Goal: Information Seeking & Learning: Understand process/instructions

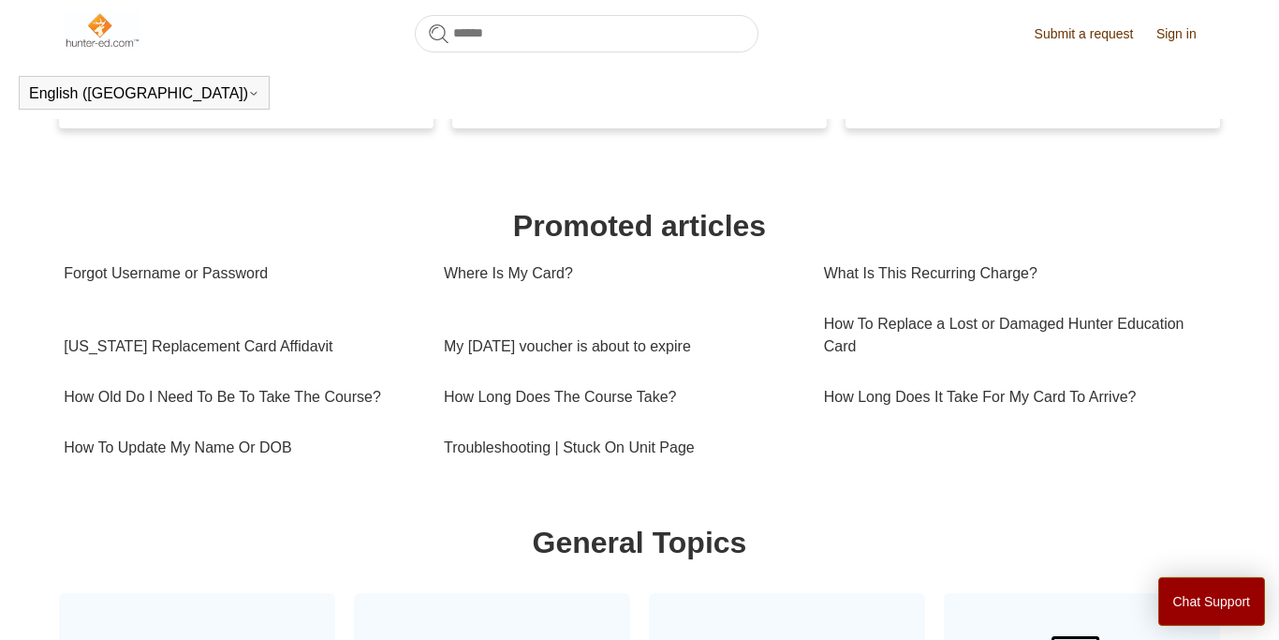
scroll to position [547, 0]
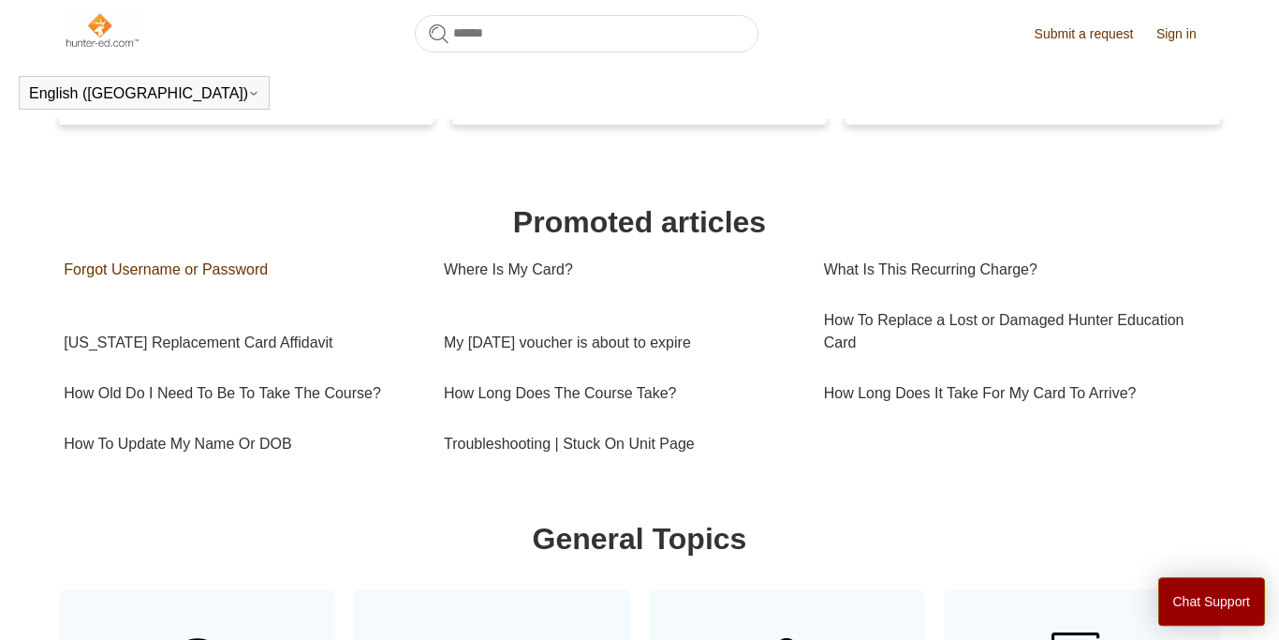
click at [148, 267] on link "Forgot Username or Password" at bounding box center [240, 269] width 352 height 51
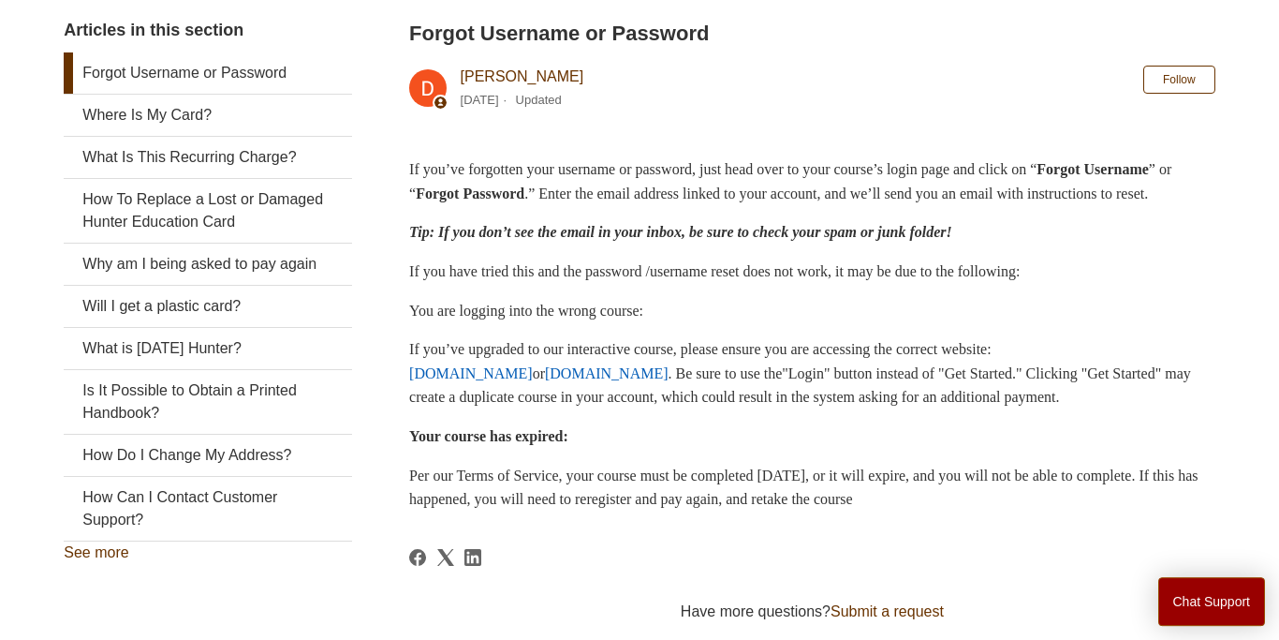
scroll to position [369, 0]
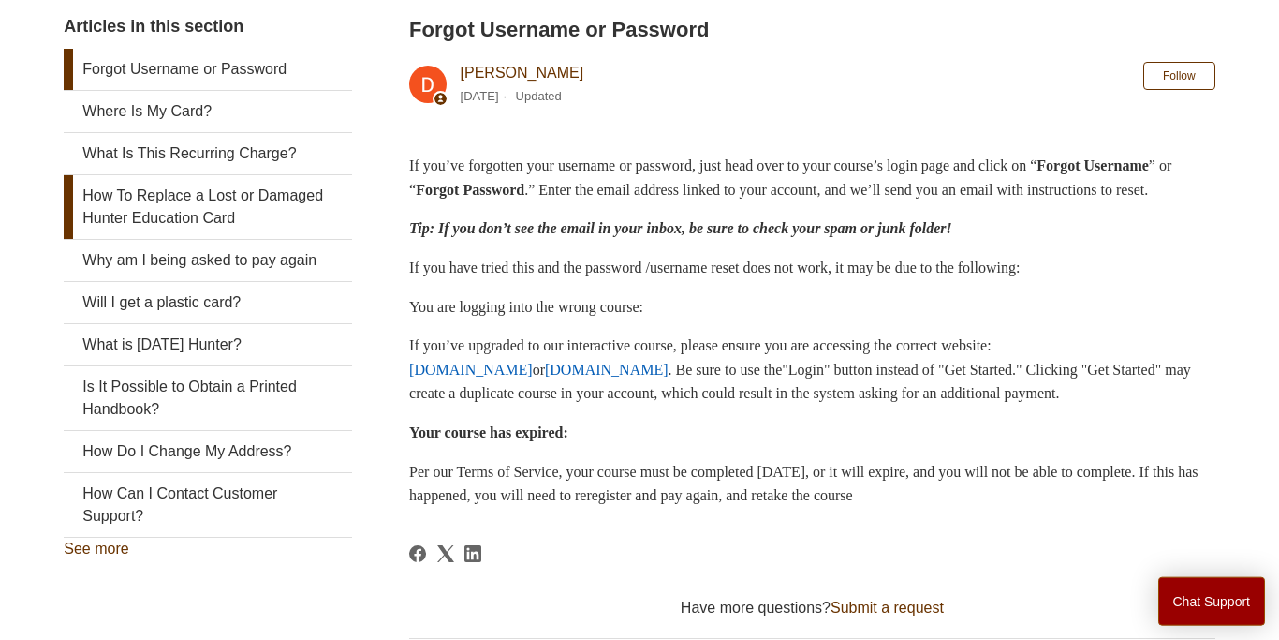
click at [166, 208] on link "How To Replace a Lost or Damaged Hunter Education Card" at bounding box center [207, 207] width 287 height 64
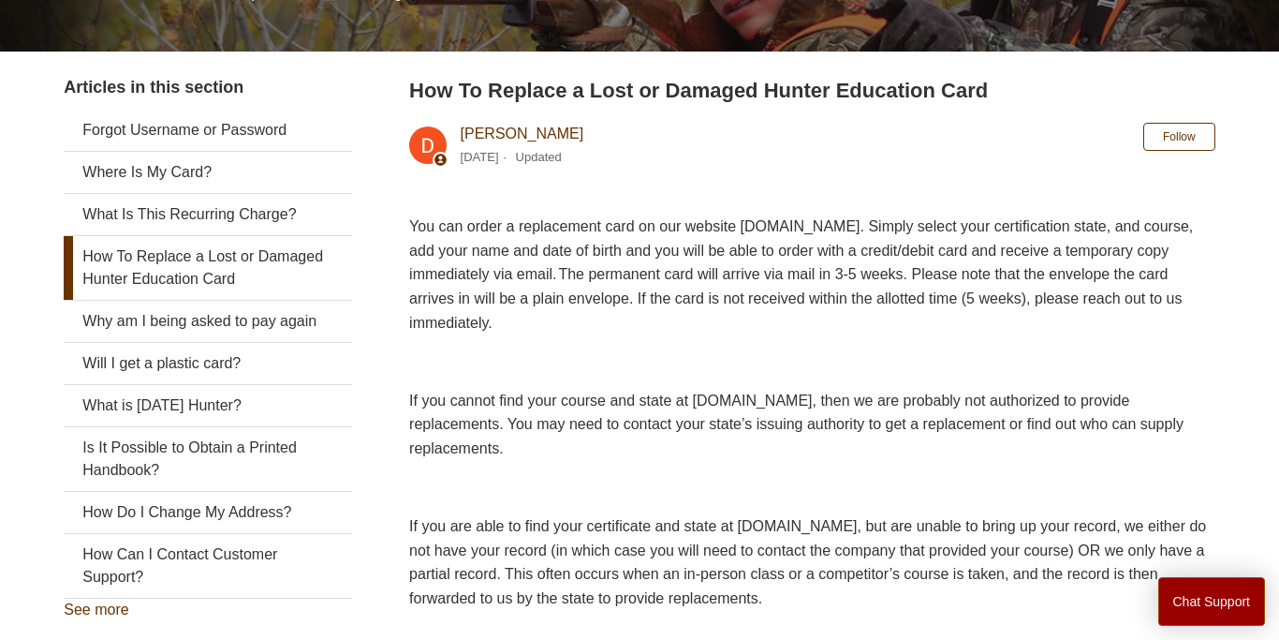
scroll to position [302, 0]
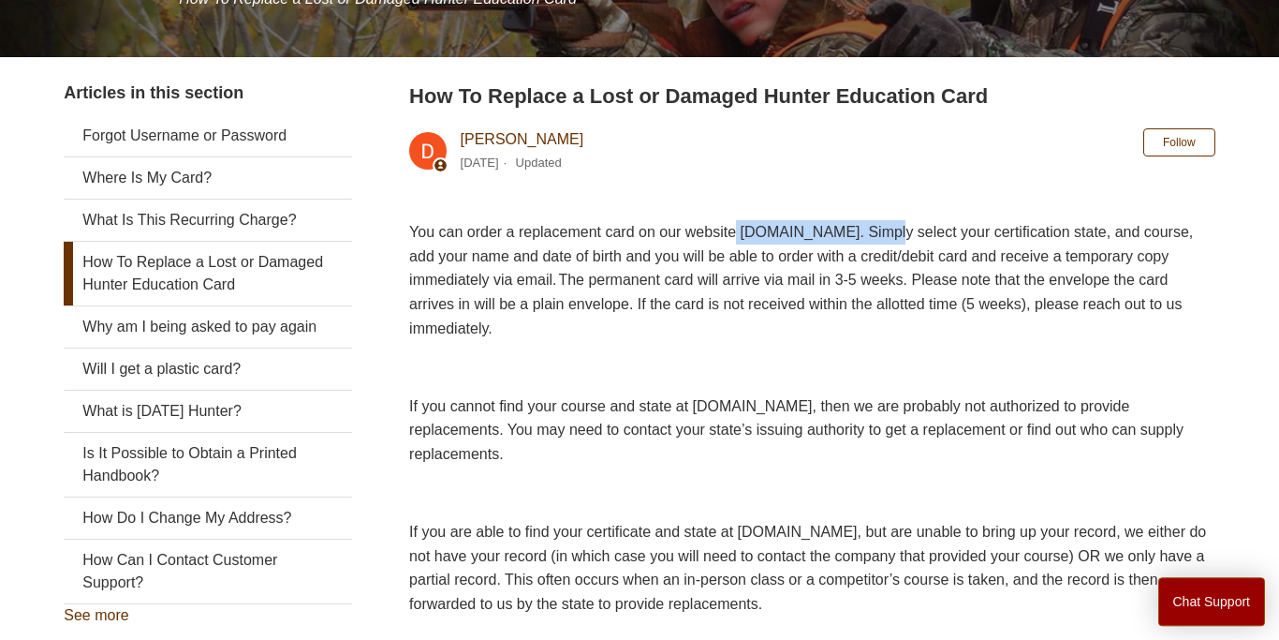
drag, startPoint x: 774, startPoint y: 231, endPoint x: 956, endPoint y: 221, distance: 182.0
click at [956, 221] on p "You can order a replacement card on our website www.ILostMyCard.com. Simply sel…" at bounding box center [812, 280] width 806 height 120
click at [905, 230] on span "You can order a replacement card on our website www.ILostMyCard.com. Simply sel…" at bounding box center [801, 279] width 784 height 111
drag, startPoint x: 779, startPoint y: 231, endPoint x: 948, endPoint y: 222, distance: 168.8
click at [948, 222] on p "You can order a replacement card on our website www.ILostMyCard.com. Simply sel…" at bounding box center [812, 280] width 806 height 120
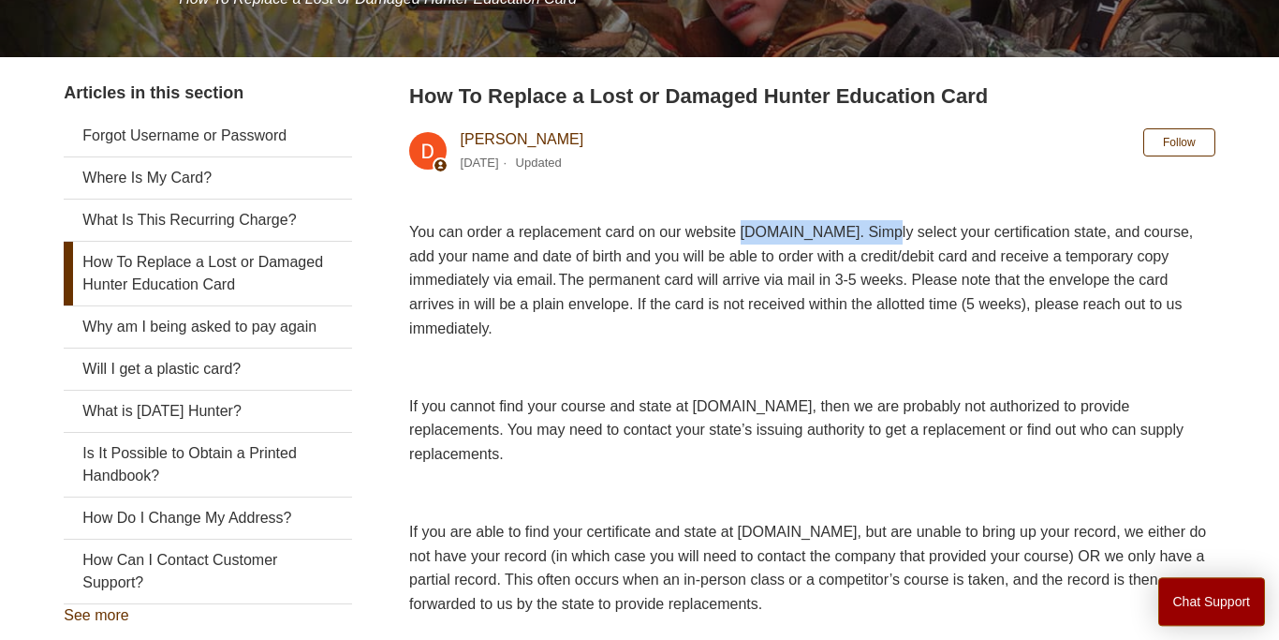
copy span "www.ILostMyCard.com"
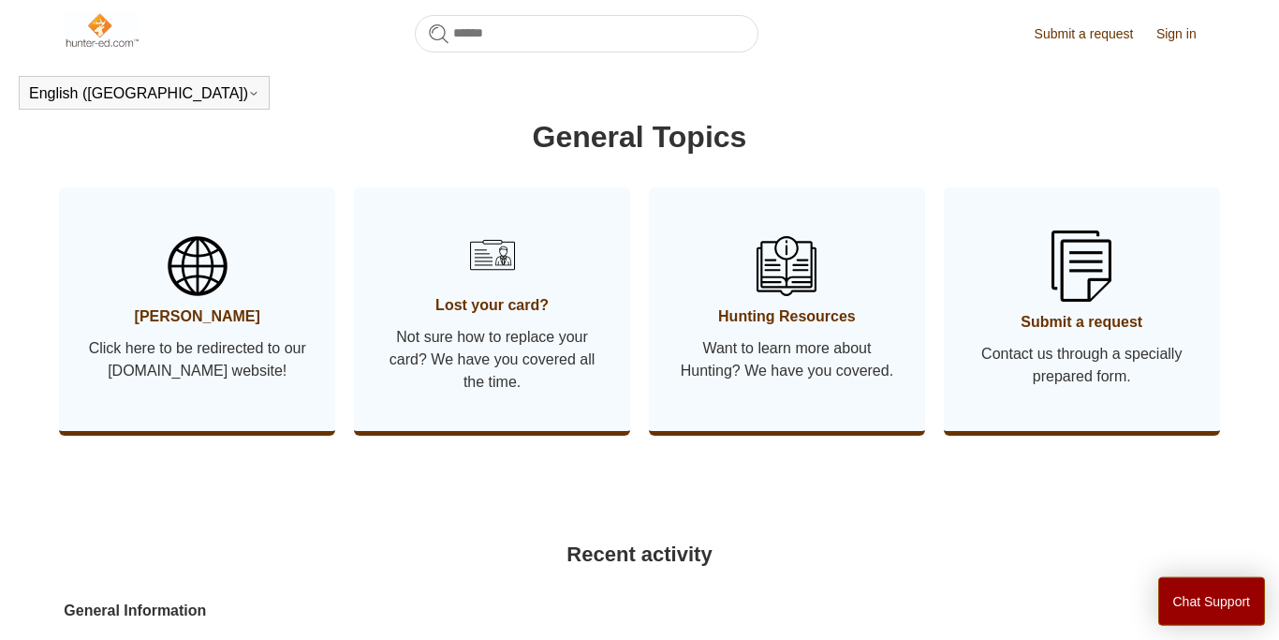
scroll to position [946, 0]
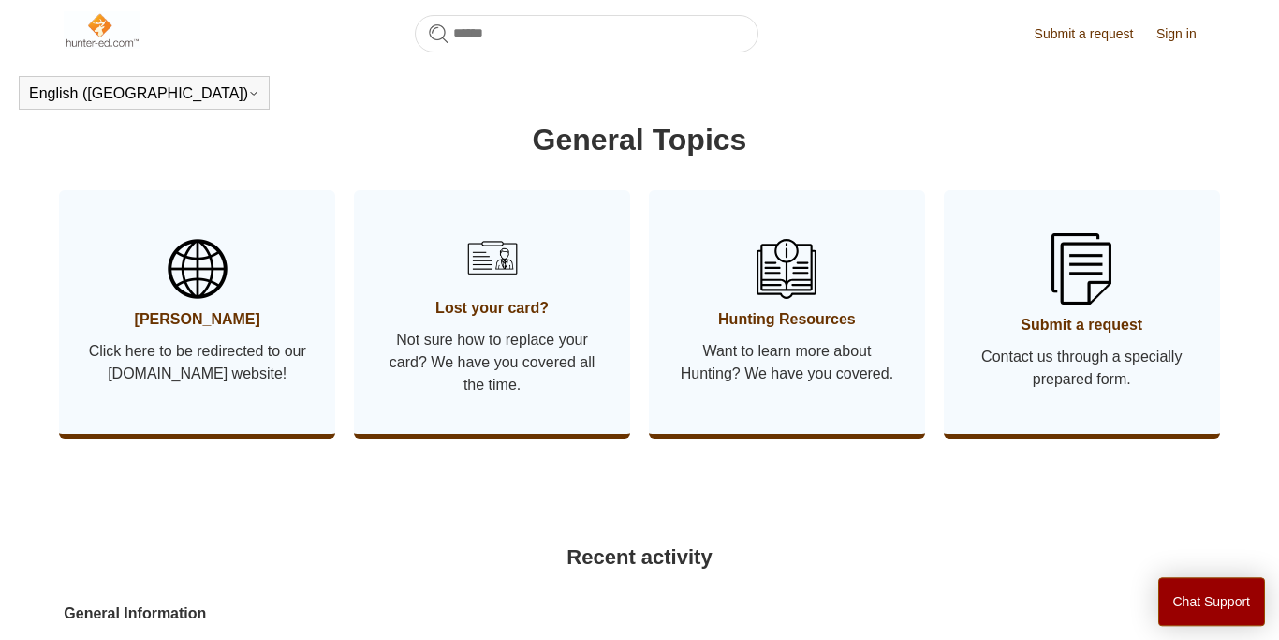
click at [487, 255] on img at bounding box center [492, 258] width 66 height 66
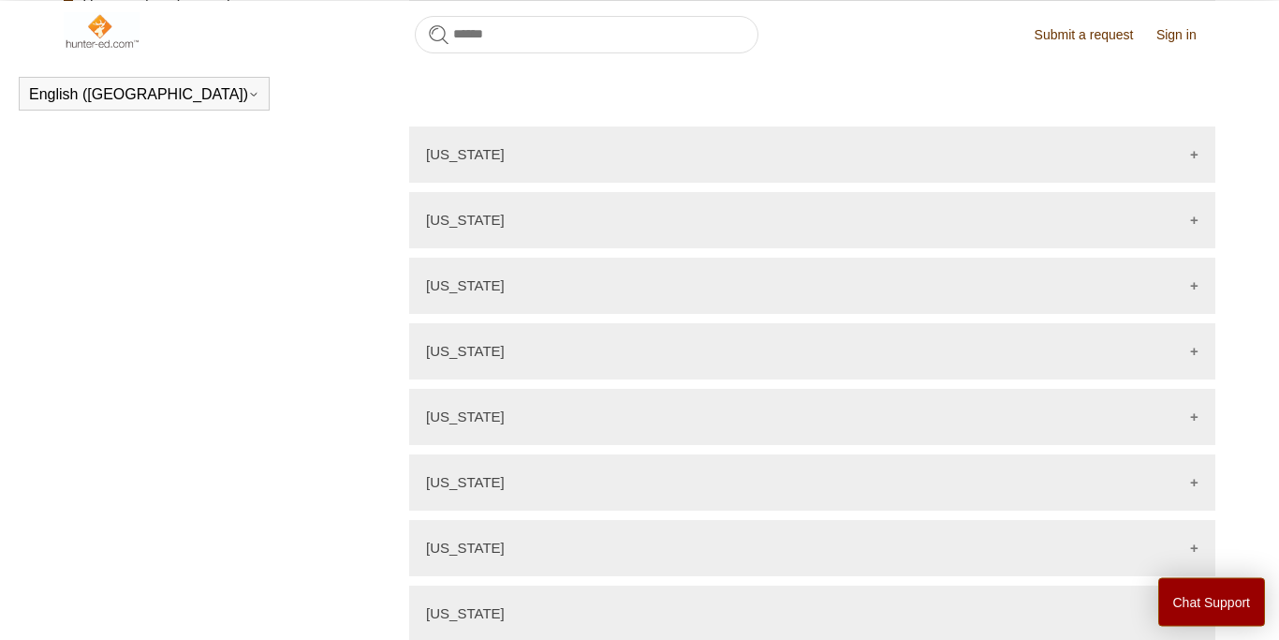
scroll to position [859, 0]
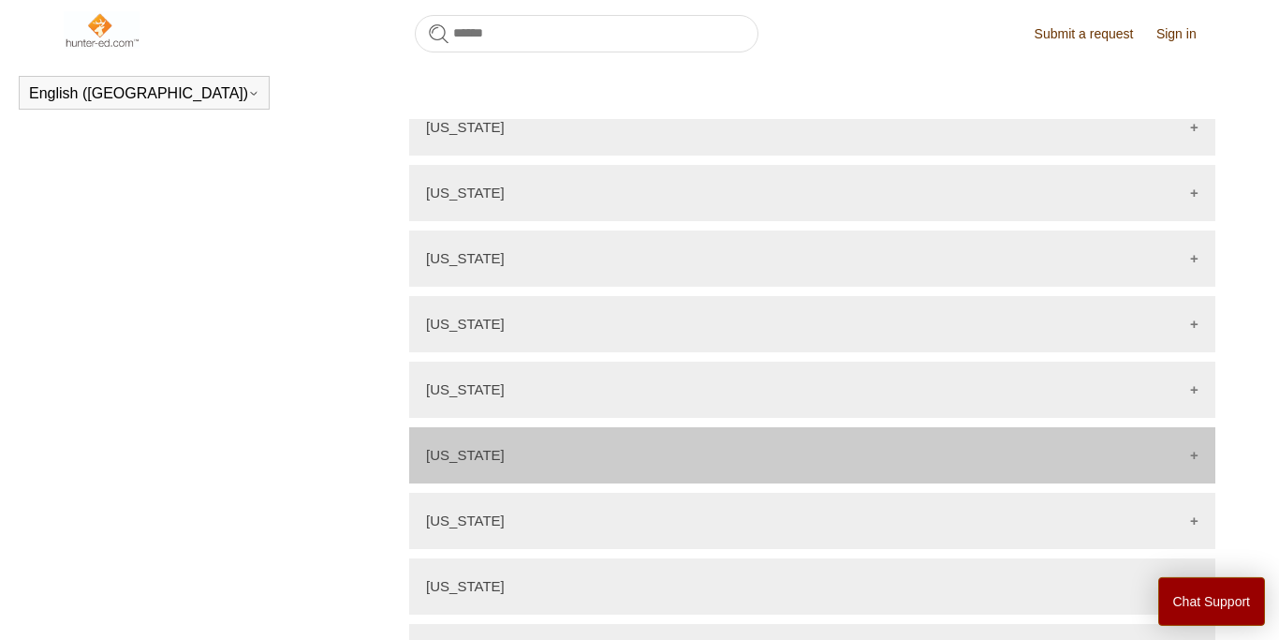
click at [456, 447] on p "[US_STATE]" at bounding box center [465, 455] width 79 height 16
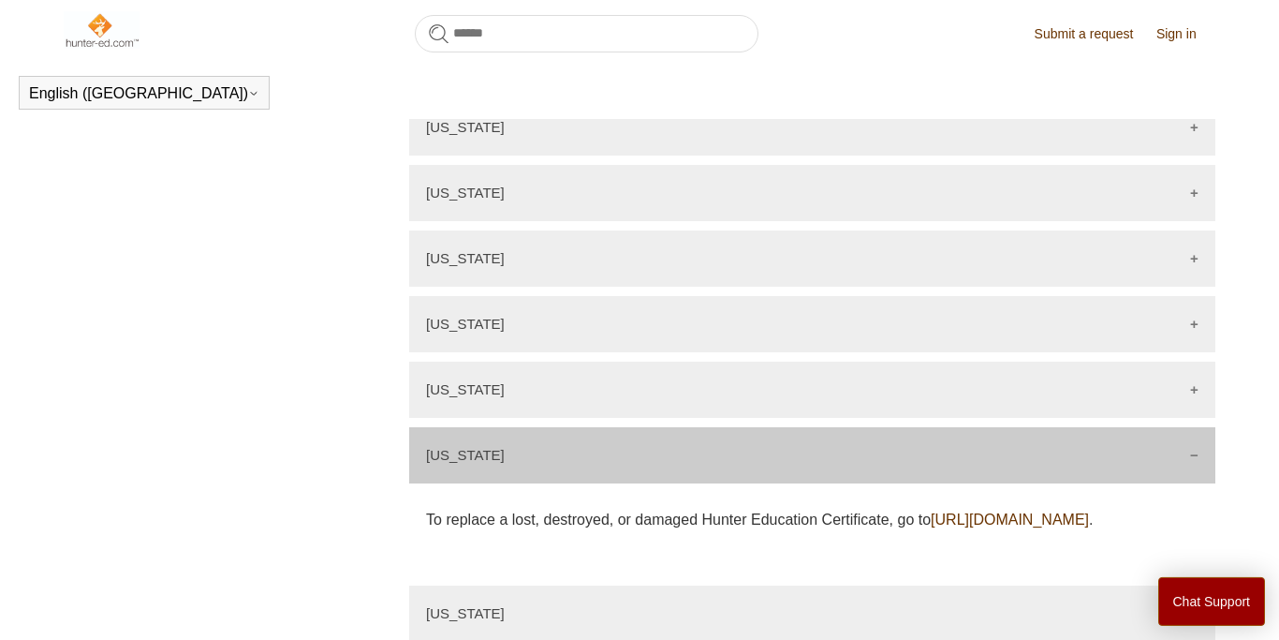
click at [931, 512] on link "[URL][DOMAIN_NAME]" at bounding box center [1010, 519] width 158 height 16
